Goal: Task Accomplishment & Management: Use online tool/utility

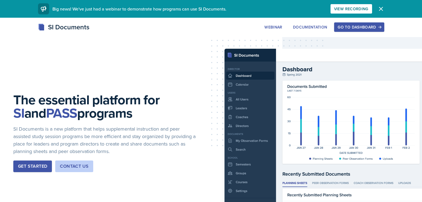
click at [28, 166] on div "Get Started" at bounding box center [32, 166] width 29 height 7
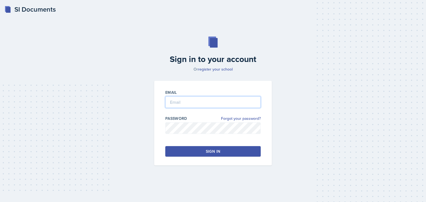
type input "[EMAIL_ADDRESS][DOMAIN_NAME]"
click at [193, 154] on button "Sign in" at bounding box center [212, 151] width 95 height 11
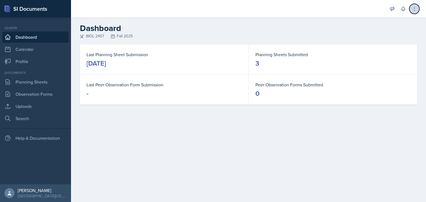
click at [416, 7] on icon at bounding box center [414, 9] width 6 height 6
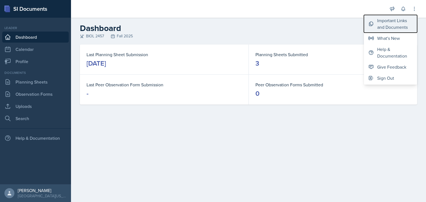
click at [391, 29] on div "Important Links and Documents" at bounding box center [394, 23] width 35 height 13
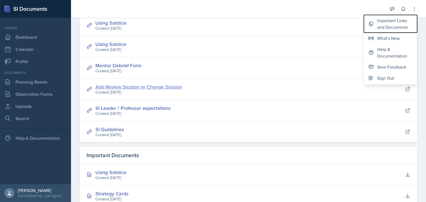
scroll to position [65, 0]
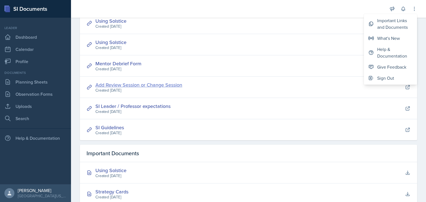
click at [153, 83] on link "Add Review Session or Change Session" at bounding box center [138, 84] width 87 height 7
